Goal: Book appointment/travel/reservation

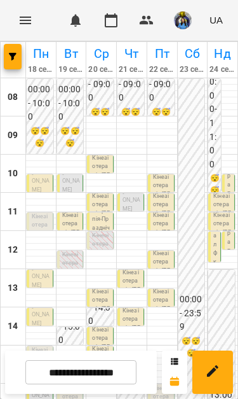
scroll to position [50, 0]
click at [38, 212] on p "Кінезіотерапія ([PERSON_NAME])" at bounding box center [41, 237] width 18 height 51
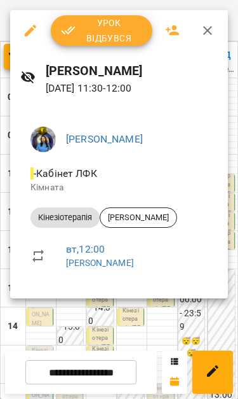
click at [154, 328] on div at bounding box center [119, 199] width 238 height 399
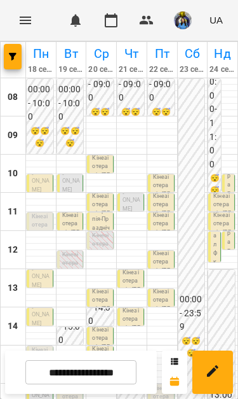
scroll to position [90, 0]
click at [184, 318] on div "00:00 - 23:59 😴😴😴" at bounding box center [192, 326] width 27 height 495
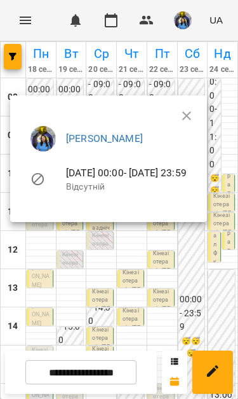
click at [195, 113] on icon "button" at bounding box center [186, 115] width 15 height 15
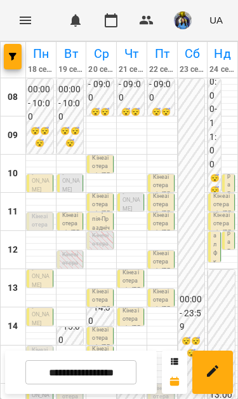
scroll to position [130, 0]
click at [175, 396] on div at bounding box center [162, 399] width 30 height 6
select select "**********"
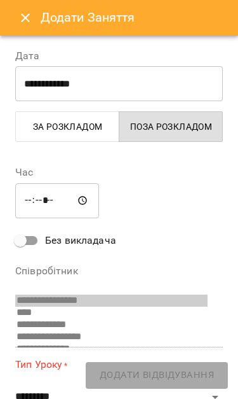
click at [24, 25] on icon "Close" at bounding box center [25, 17] width 15 height 15
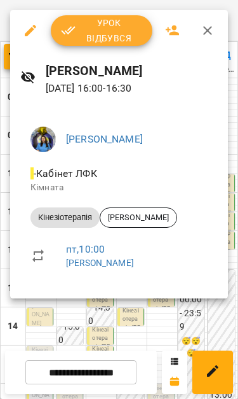
click at [151, 311] on div at bounding box center [119, 199] width 238 height 399
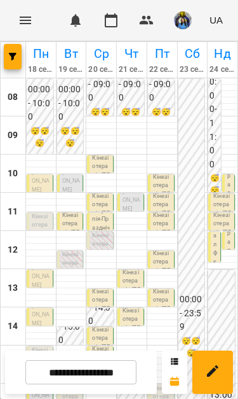
scroll to position [29, 0]
